Goal: Transaction & Acquisition: Purchase product/service

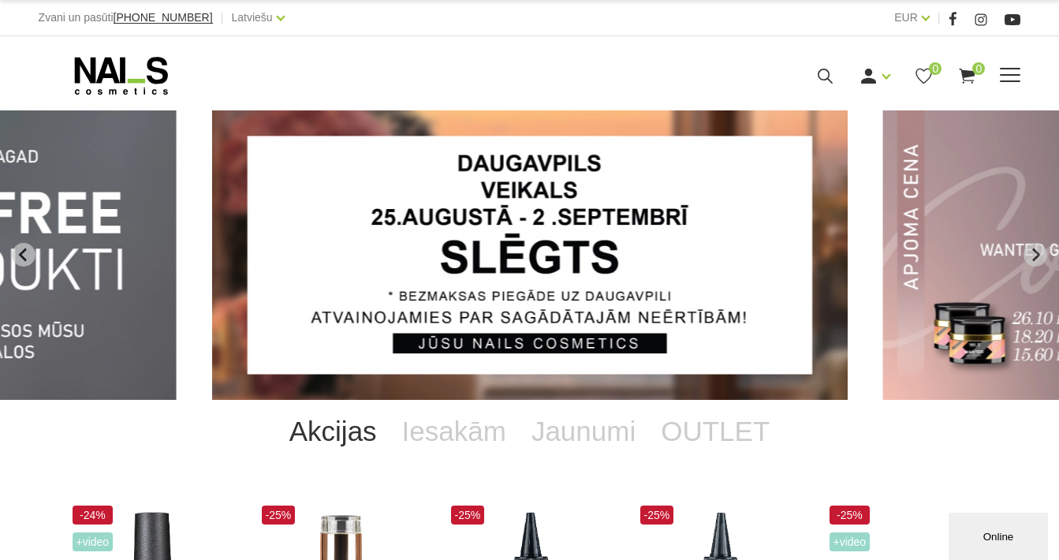
click at [1003, 74] on span at bounding box center [1010, 75] width 20 height 2
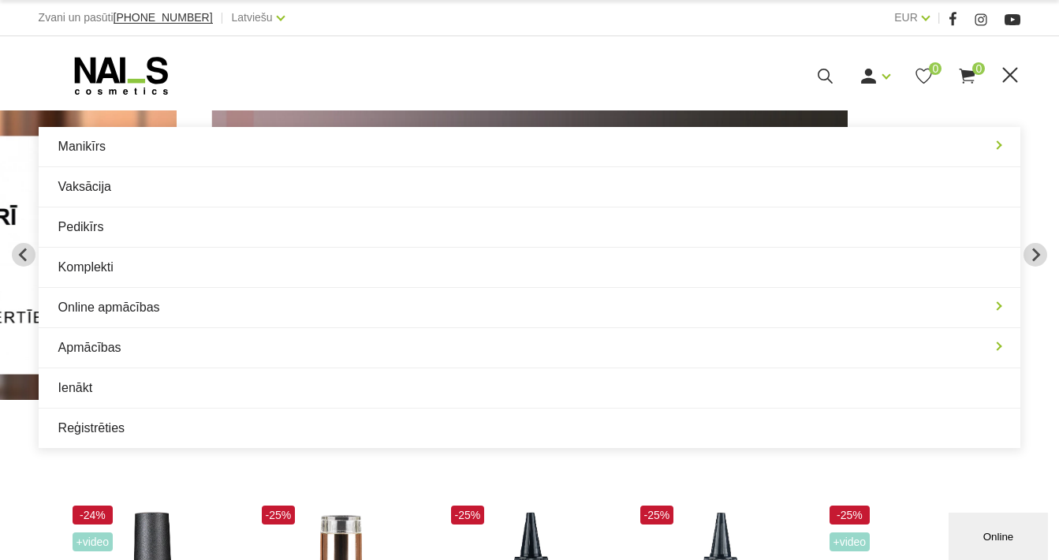
click at [636, 47] on div "Manikīrs Gēllakas Bāzes, topi un praimeri Geli un akrigeli Nagu dizains Manikīr…" at bounding box center [529, 73] width 1059 height 75
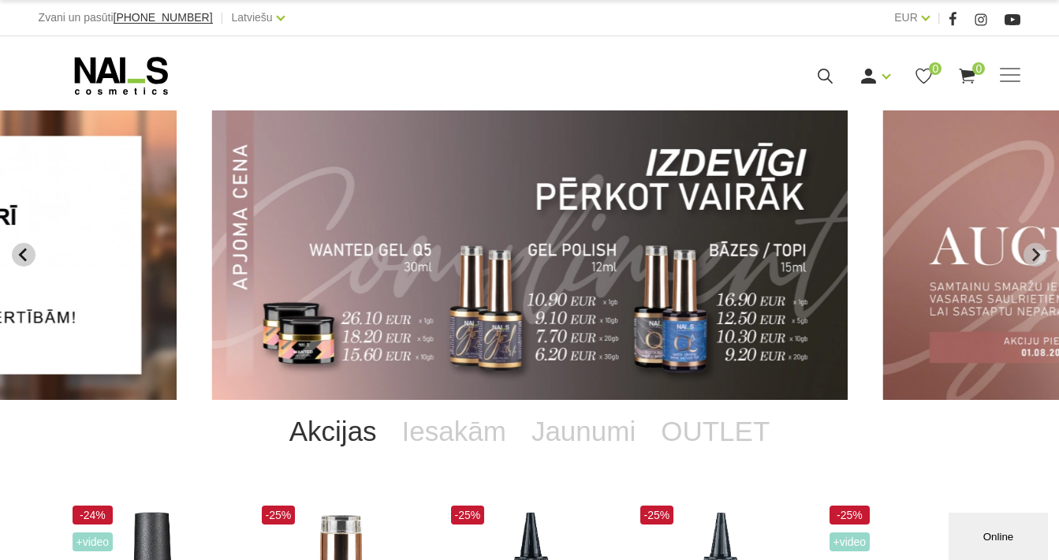
click at [23, 257] on icon "Previous slide" at bounding box center [22, 254] width 8 height 13
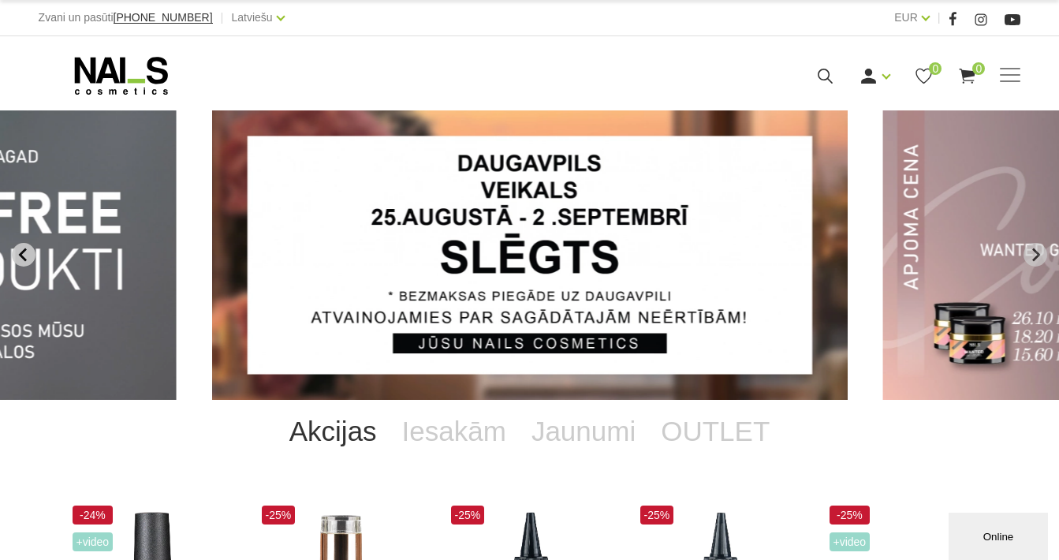
click at [23, 257] on icon "Previous slide" at bounding box center [22, 254] width 8 height 13
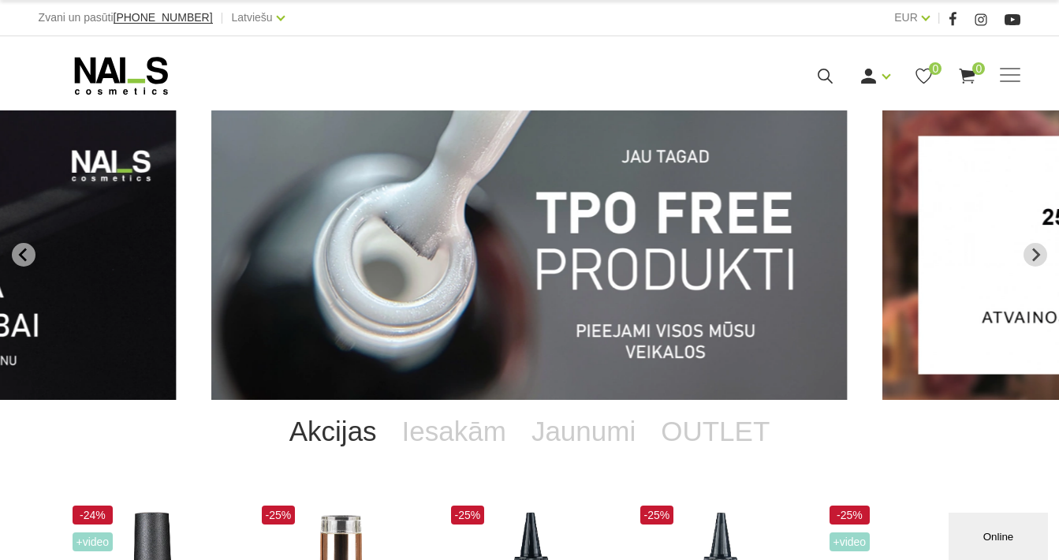
click at [360, 240] on img "1 of 12" at bounding box center [529, 254] width 635 height 289
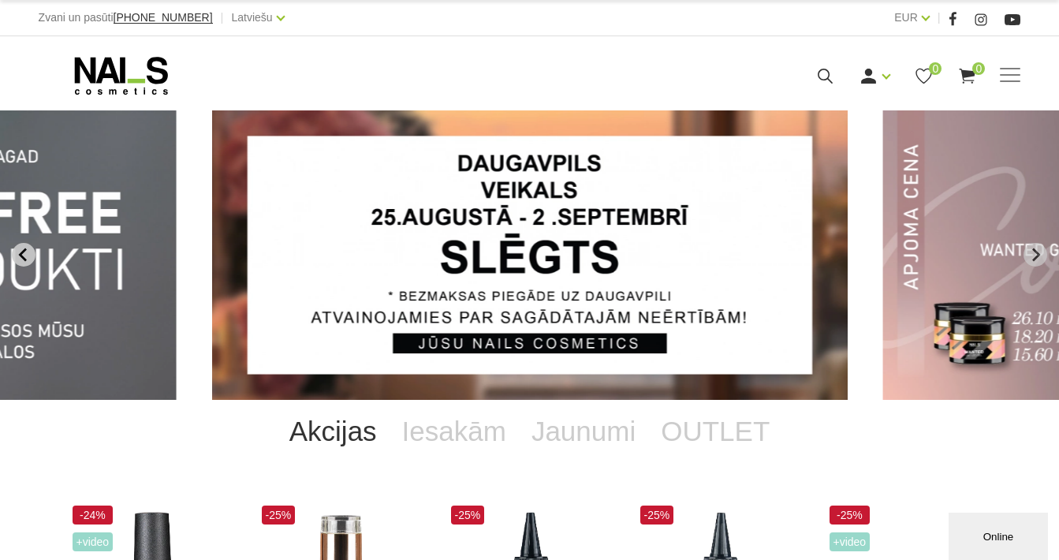
click at [24, 252] on icon "Previous slide" at bounding box center [24, 255] width 14 height 14
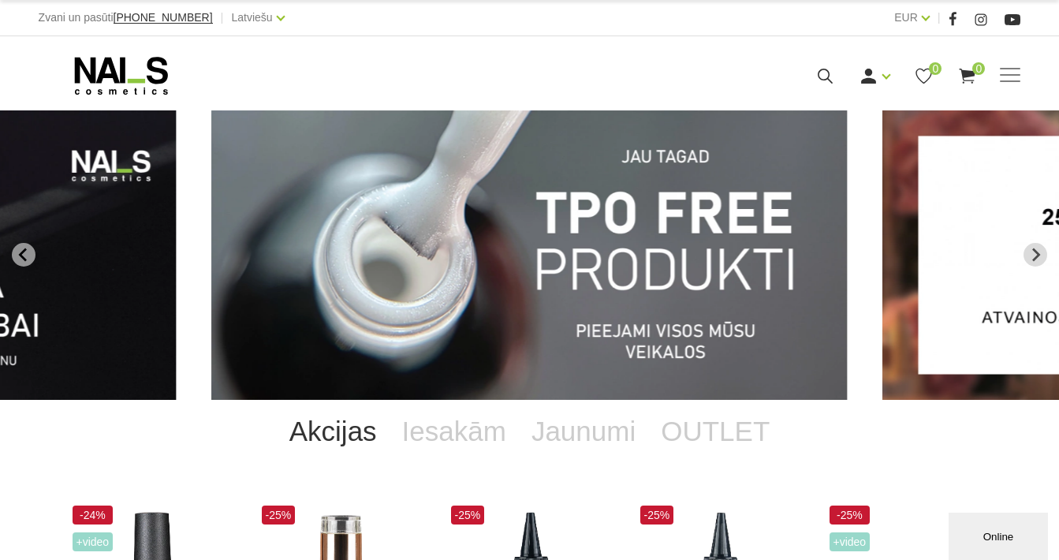
click at [665, 319] on img "1 of 12" at bounding box center [529, 254] width 635 height 289
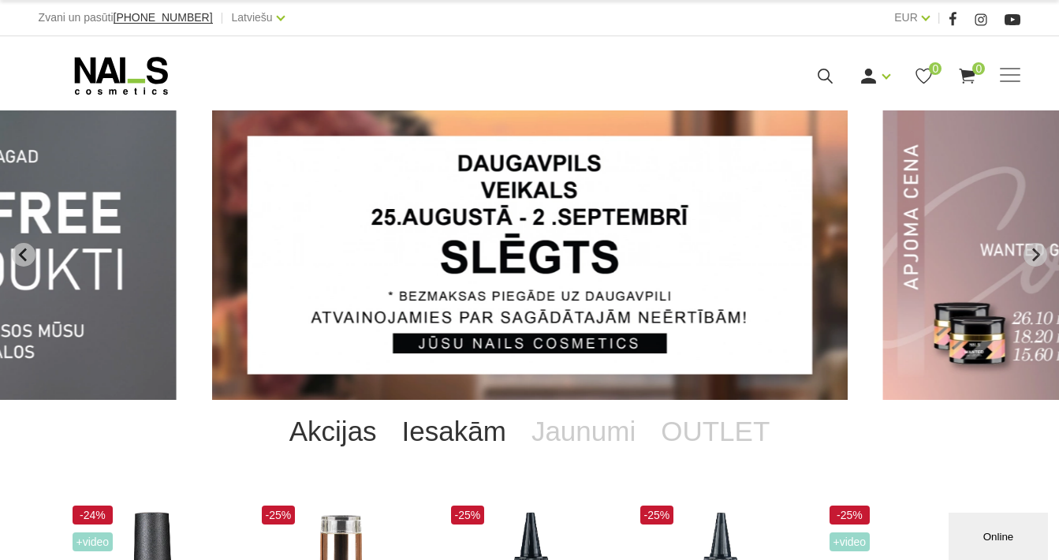
click at [445, 423] on link "Iesakām" at bounding box center [453, 431] width 129 height 63
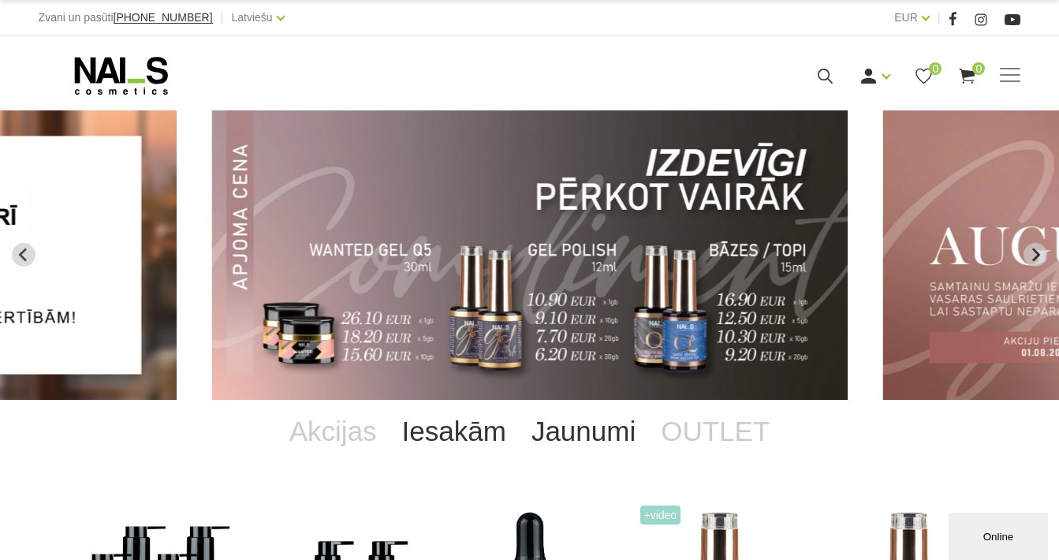
click at [602, 434] on link "Jaunumi" at bounding box center [583, 431] width 129 height 63
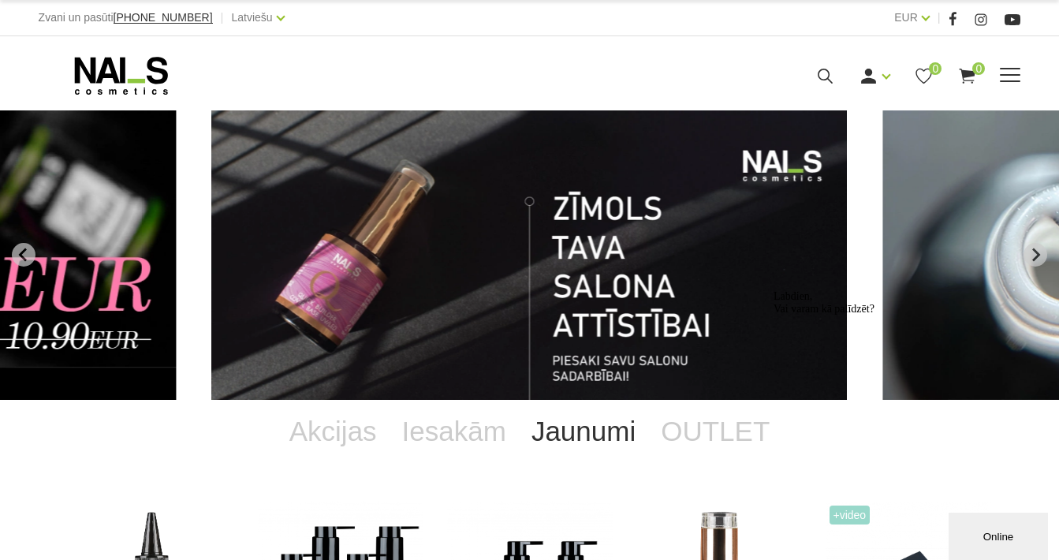
click at [810, 77] on div "Ienākt Reģistrēties 0 0" at bounding box center [704, 76] width 546 height 20
click at [823, 75] on icon at bounding box center [825, 76] width 20 height 20
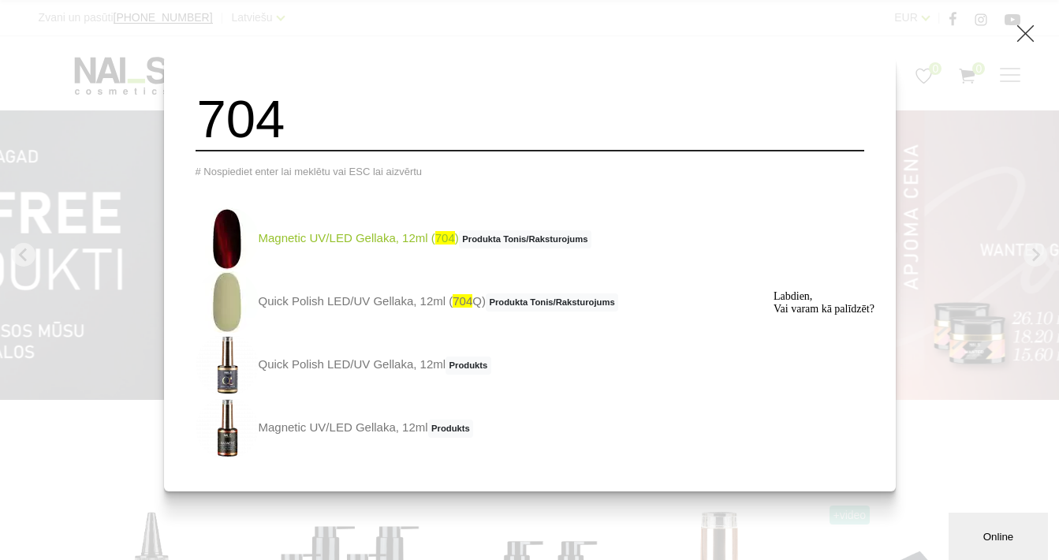
type input "704"
click at [414, 237] on link "Magnetic UV/LED Gellaka, 12ml ( 704 ) Produkta Tonis/Raksturojums" at bounding box center [394, 238] width 397 height 63
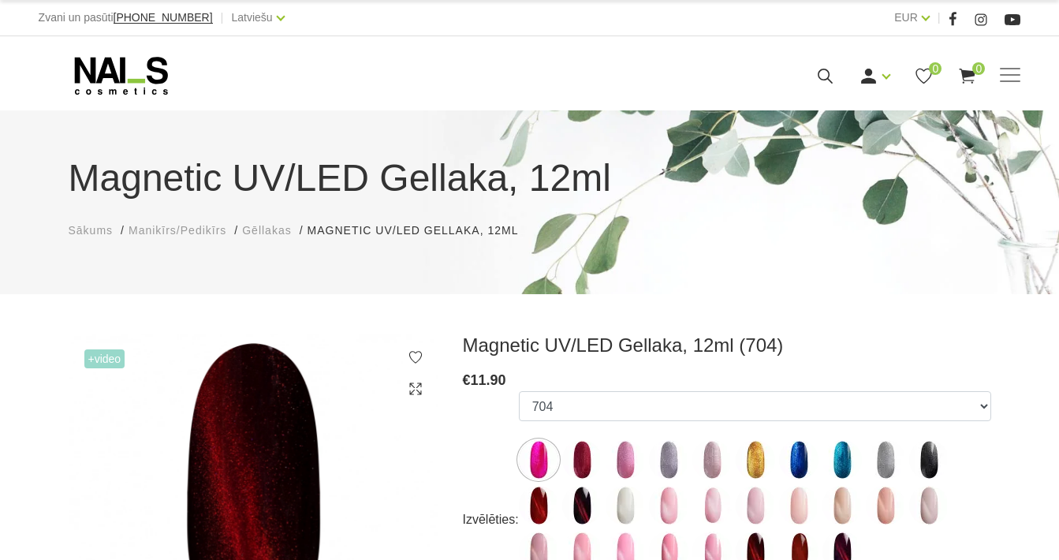
select select "4642"
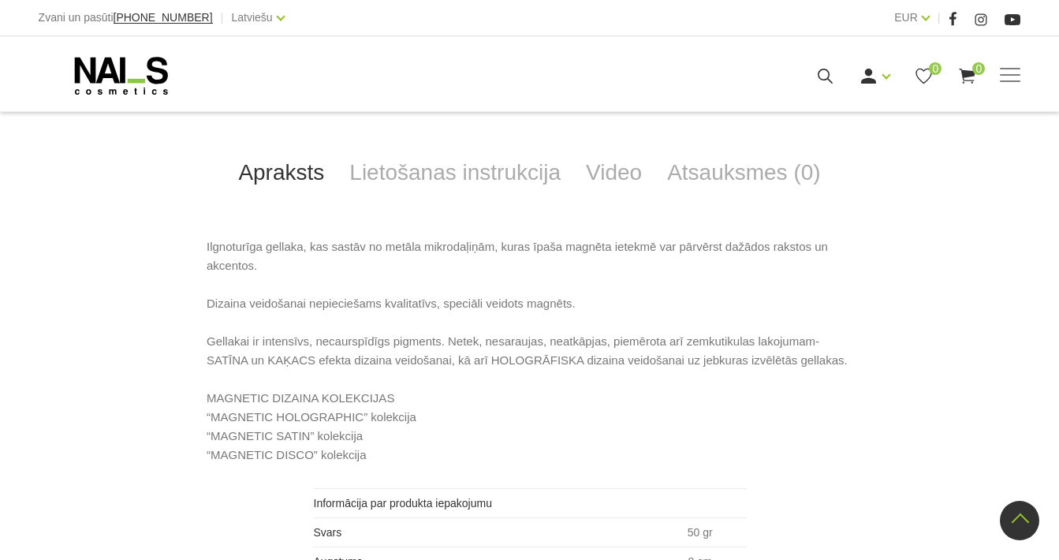
scroll to position [810, 0]
click at [603, 168] on link "Video" at bounding box center [613, 170] width 81 height 52
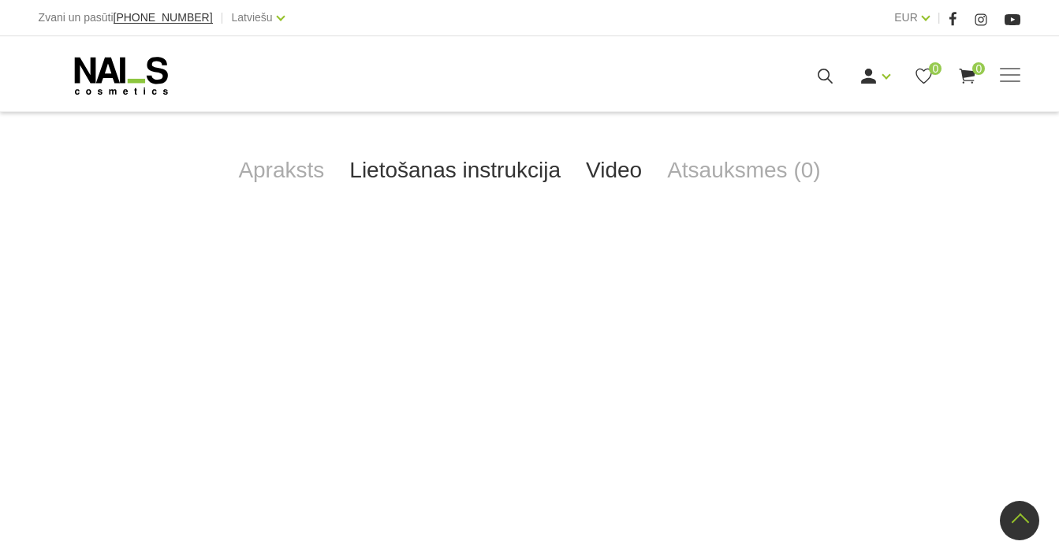
click at [493, 158] on link "Lietošanas instrukcija" at bounding box center [455, 170] width 237 height 52
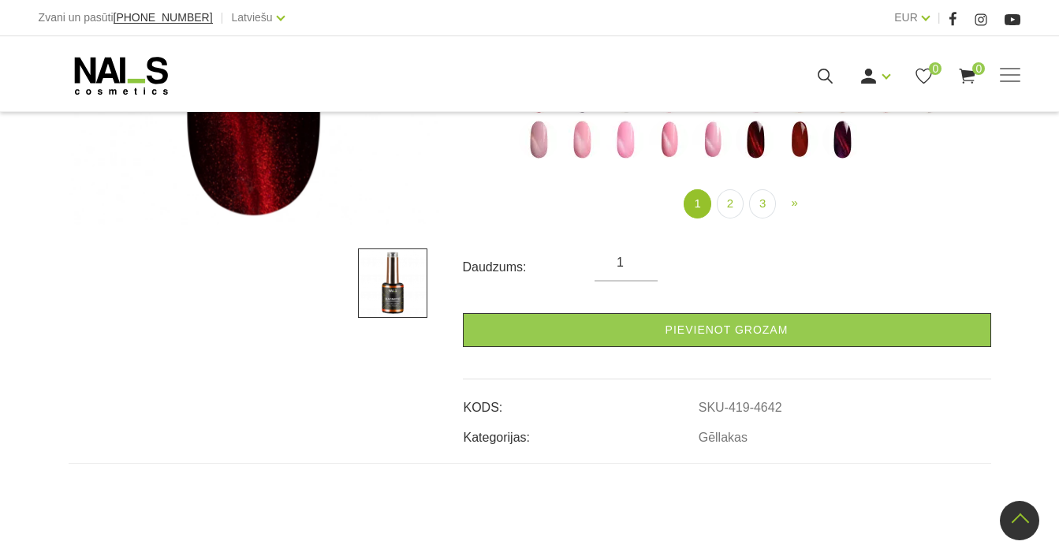
scroll to position [409, 0]
